Goal: Information Seeking & Learning: Understand process/instructions

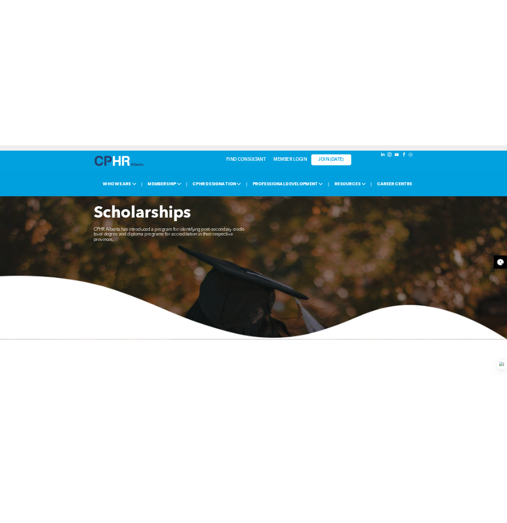
scroll to position [407, 0]
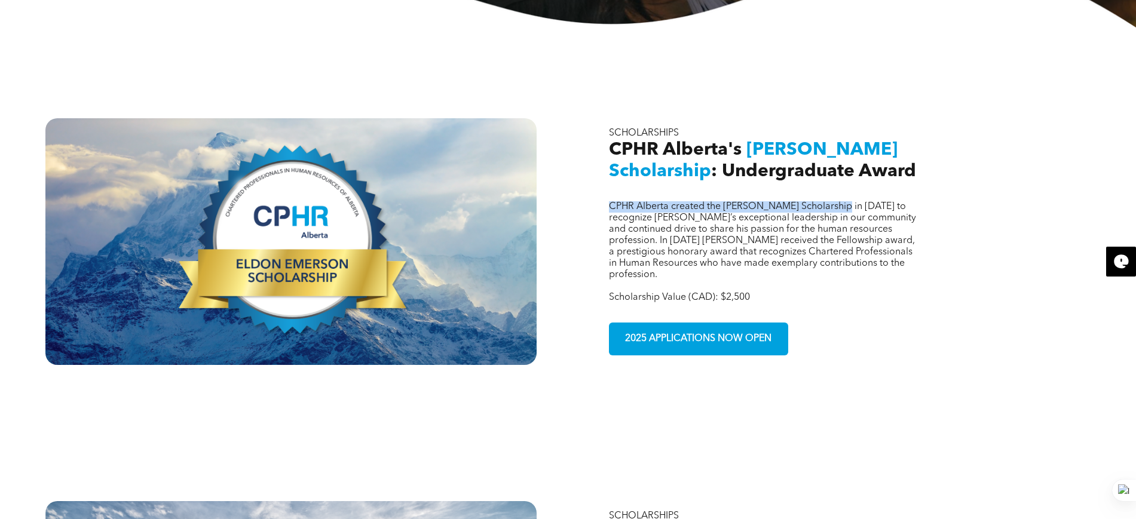
drag, startPoint x: 605, startPoint y: 195, endPoint x: 842, endPoint y: 198, distance: 237.8
click at [842, 198] on div "CPHR Alberta created the Eldon Emerson Scholarship in 2021 to recognize Eldon’s…" at bounding box center [844, 241] width 491 height 247
copy span "CPHR Alberta created the Eldon Emerson Scholarship"
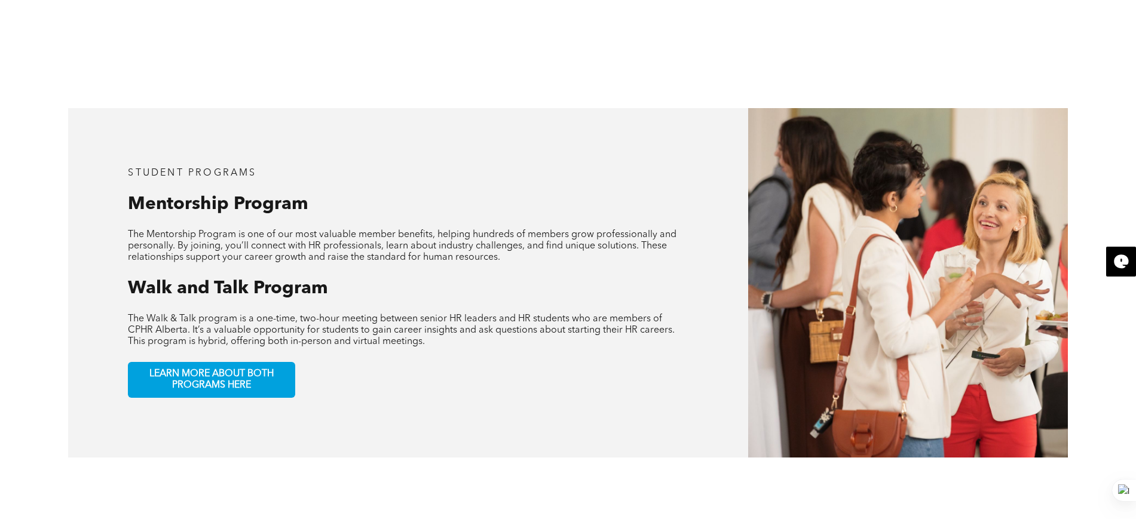
scroll to position [80, 0]
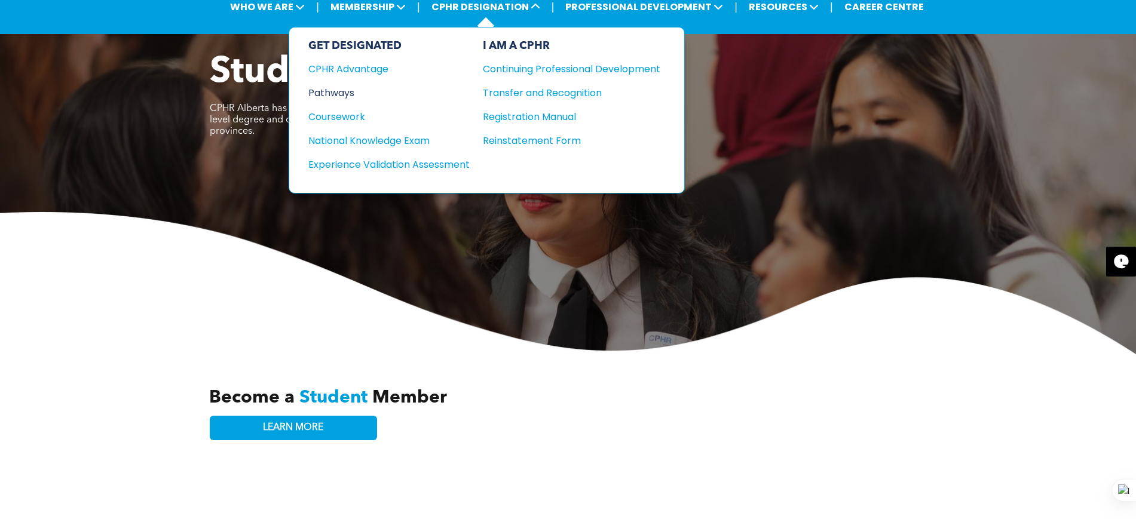
click at [336, 97] on div "Pathways" at bounding box center [380, 92] width 145 height 15
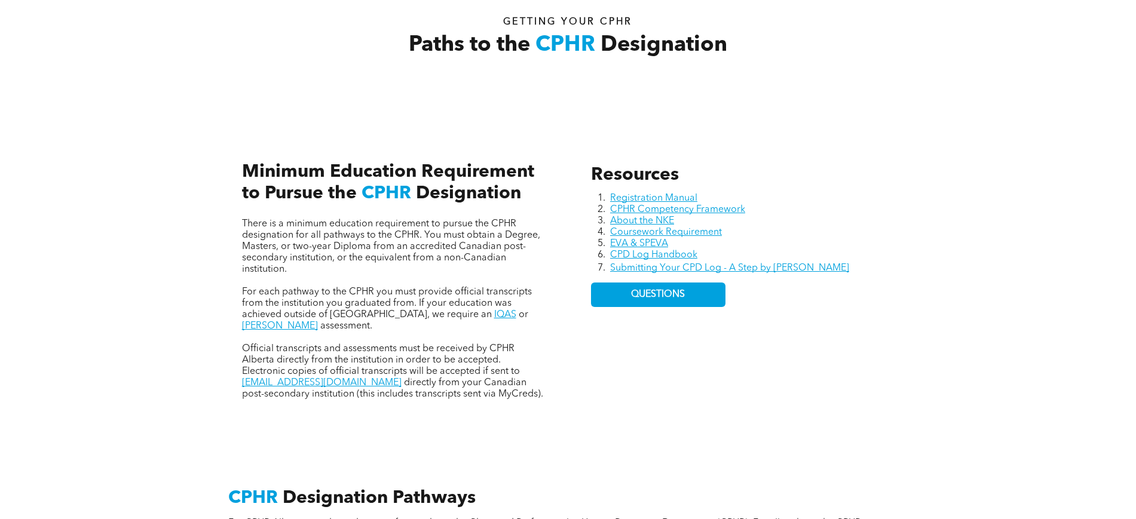
scroll to position [454, 0]
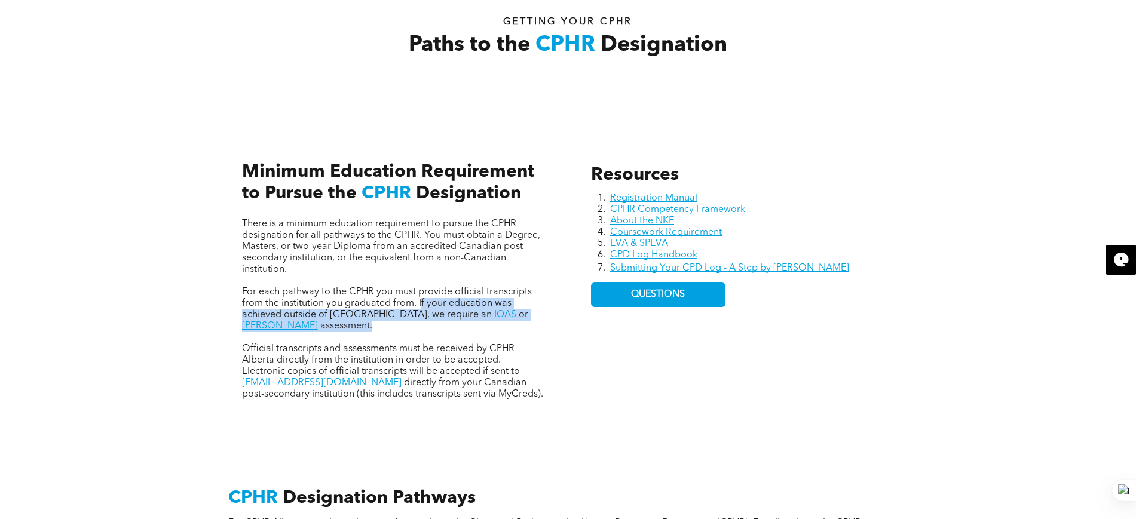
drag, startPoint x: 419, startPoint y: 302, endPoint x: 542, endPoint y: 320, distance: 124.4
click at [542, 320] on div "There is a minimum education requirement to pursue the CPHR designation for all…" at bounding box center [393, 310] width 303 height 182
copy p "f your education was achieved outside of [GEOGRAPHIC_DATA], we require an IQAS …"
